Goal: Find specific page/section: Find specific page/section

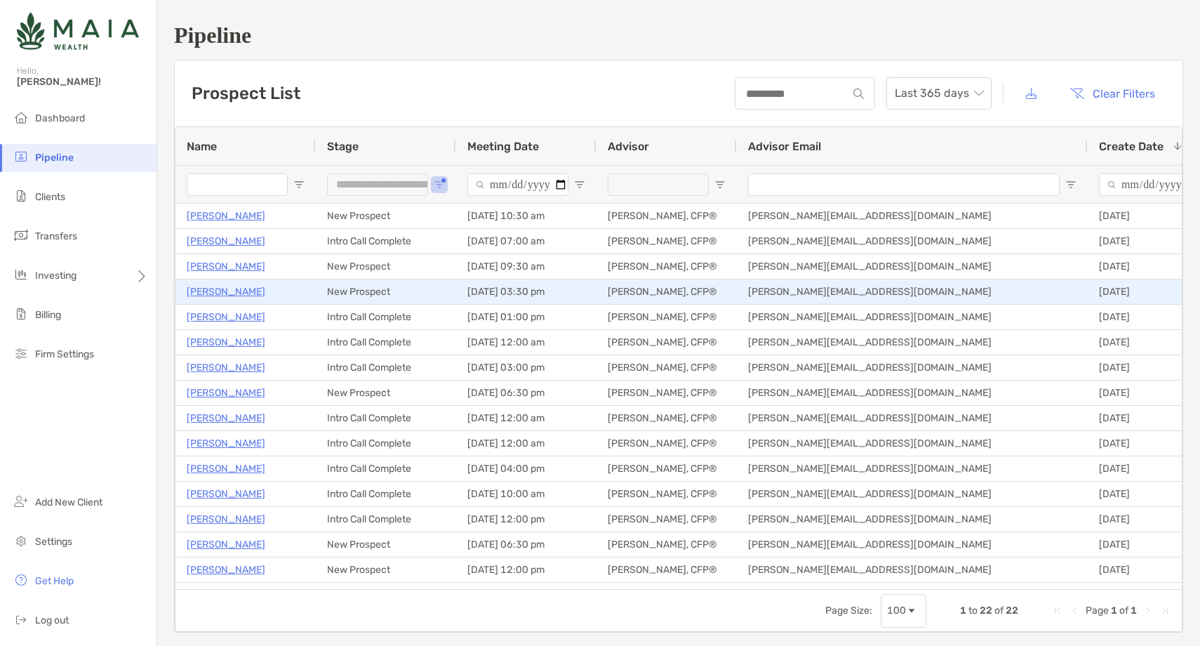
click at [214, 289] on p "[PERSON_NAME]" at bounding box center [226, 292] width 79 height 18
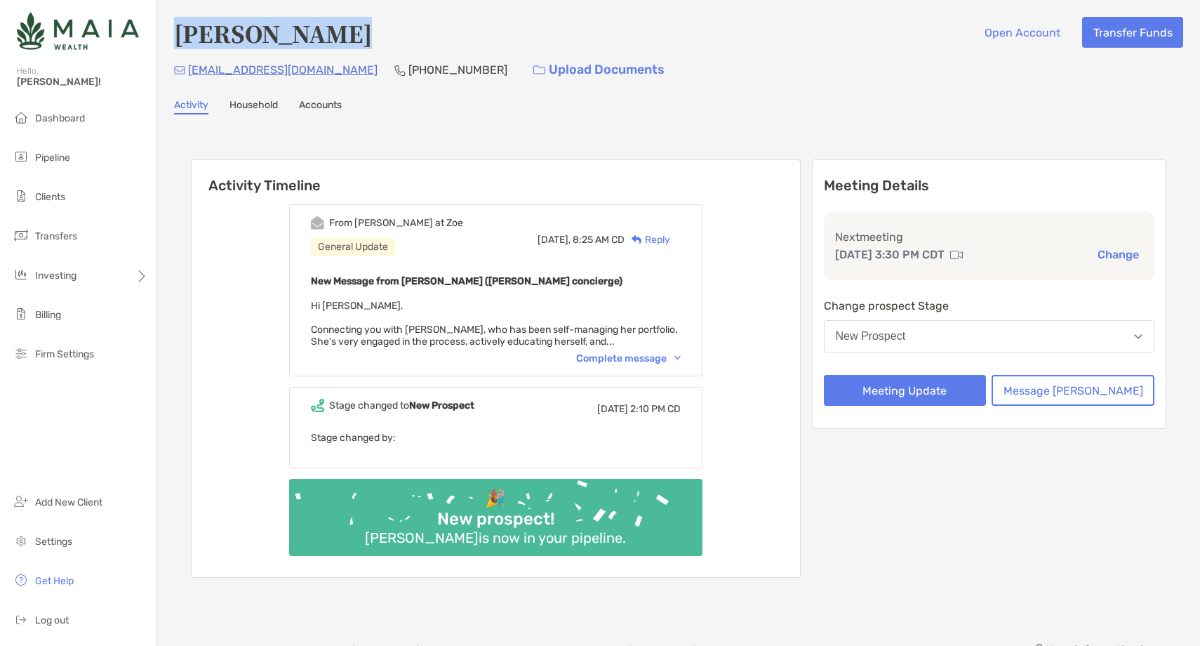
drag, startPoint x: 237, startPoint y: 38, endPoint x: 180, endPoint y: 42, distance: 57.0
click at [180, 42] on div "Tiffany Black Open Account Transfer Funds" at bounding box center [678, 33] width 1009 height 32
copy h4 "[PERSON_NAME]"
